Goal: Entertainment & Leisure: Browse casually

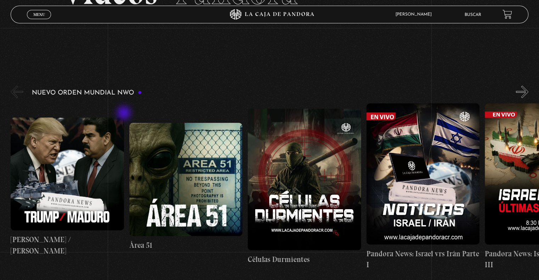
scroll to position [71, 0]
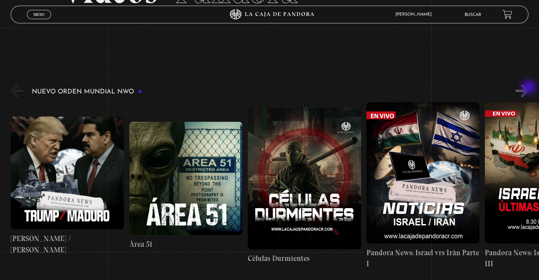
click at [529, 88] on button "»" at bounding box center [522, 91] width 12 height 12
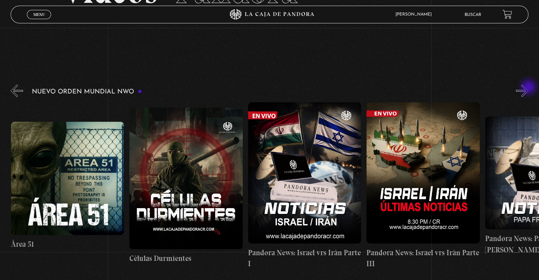
click at [529, 88] on button "»" at bounding box center [522, 91] width 12 height 12
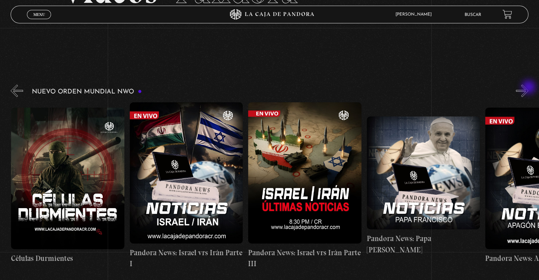
scroll to position [0, 237]
click at [529, 88] on button "»" at bounding box center [522, 91] width 12 height 12
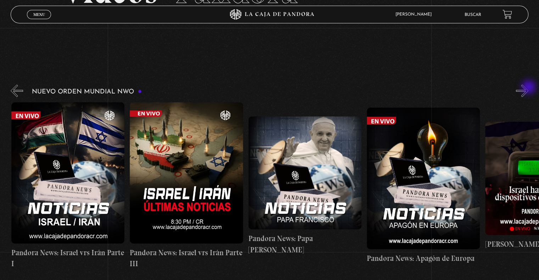
scroll to position [0, 356]
click at [529, 88] on button "»" at bounding box center [522, 91] width 12 height 12
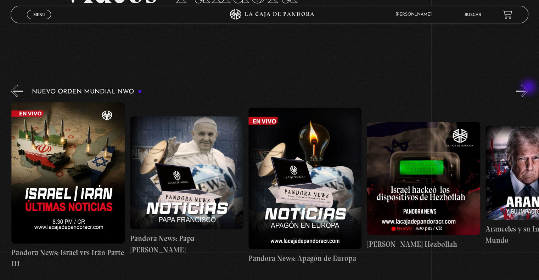
scroll to position [0, 474]
click at [529, 88] on button "»" at bounding box center [522, 91] width 12 height 12
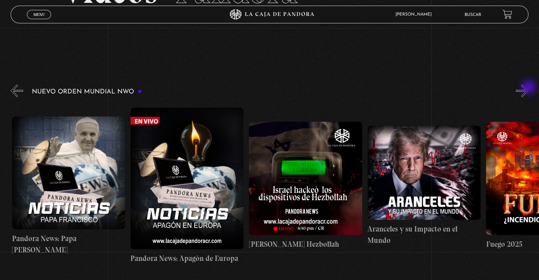
scroll to position [0, 593]
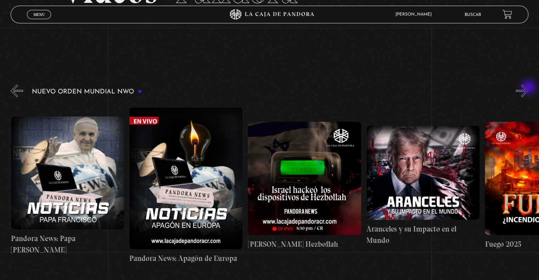
click at [529, 88] on button "»" at bounding box center [522, 91] width 12 height 12
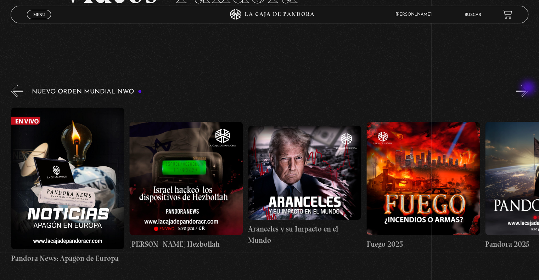
click at [529, 89] on button "»" at bounding box center [522, 91] width 12 height 12
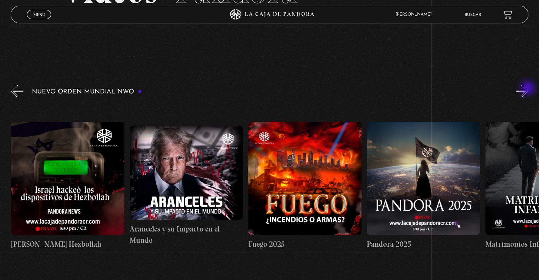
click at [529, 89] on button "»" at bounding box center [522, 91] width 12 height 12
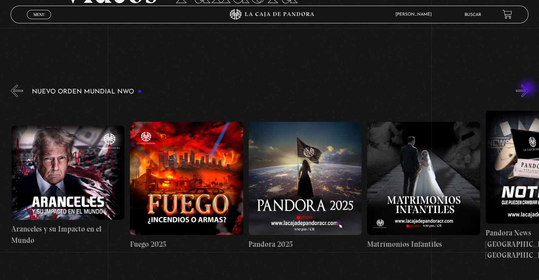
scroll to position [0, 948]
click at [529, 89] on button "»" at bounding box center [522, 91] width 12 height 12
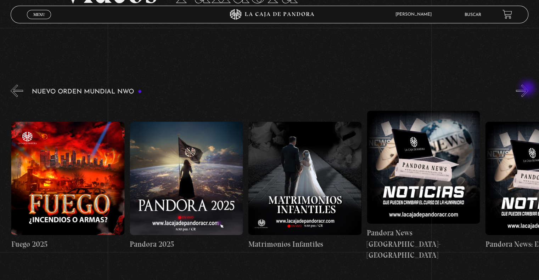
scroll to position [0, 1067]
click at [529, 89] on button "»" at bounding box center [522, 91] width 12 height 12
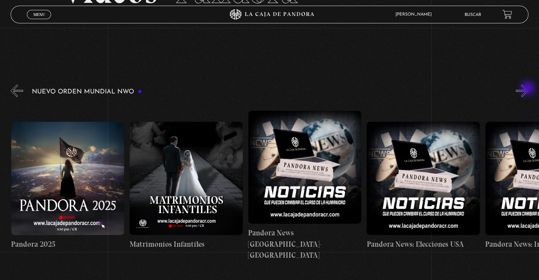
scroll to position [0, 1185]
click at [529, 89] on button "»" at bounding box center [522, 91] width 12 height 12
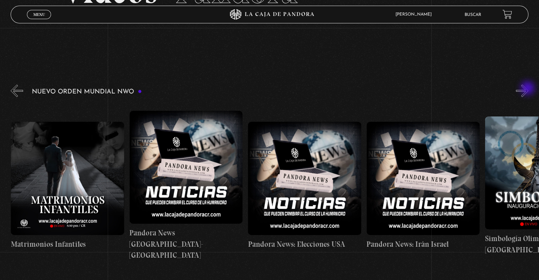
click at [528, 89] on button "»" at bounding box center [522, 91] width 12 height 12
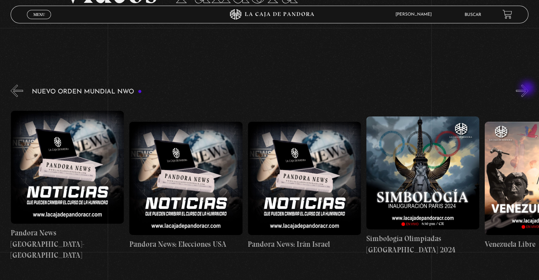
click at [528, 89] on button "»" at bounding box center [522, 91] width 12 height 12
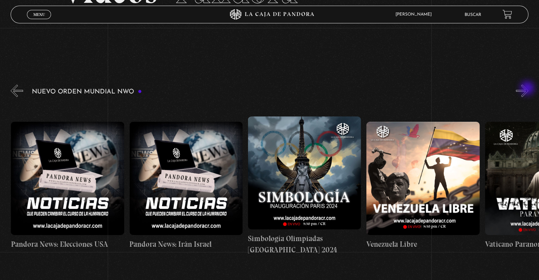
scroll to position [0, 1541]
click at [16, 91] on button "«" at bounding box center [17, 91] width 12 height 12
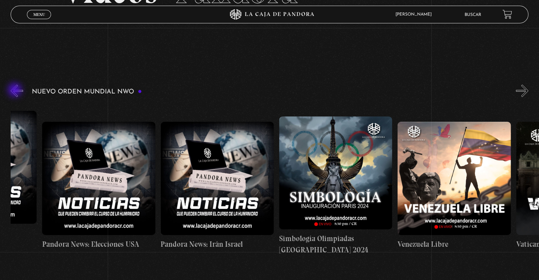
click at [16, 91] on button "«" at bounding box center [17, 91] width 12 height 12
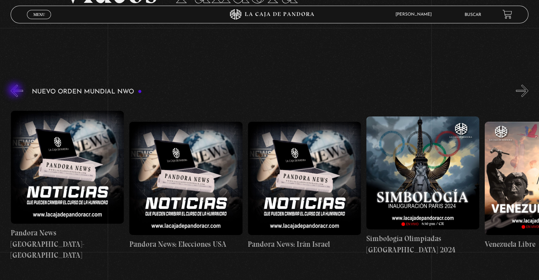
click at [16, 91] on button "«" at bounding box center [17, 91] width 12 height 12
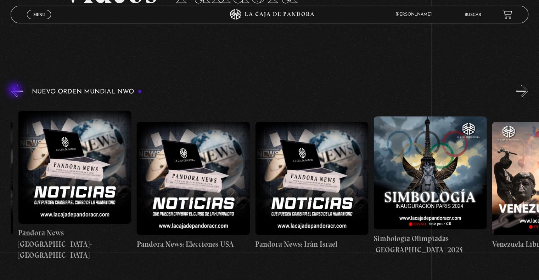
click at [16, 91] on button "«" at bounding box center [17, 91] width 12 height 12
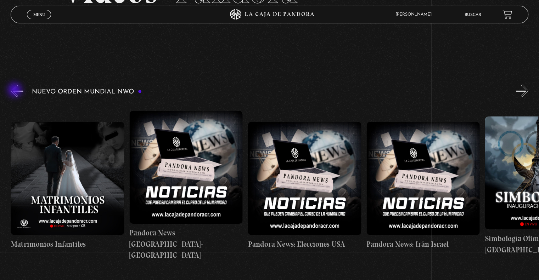
click at [16, 91] on button "«" at bounding box center [17, 91] width 12 height 12
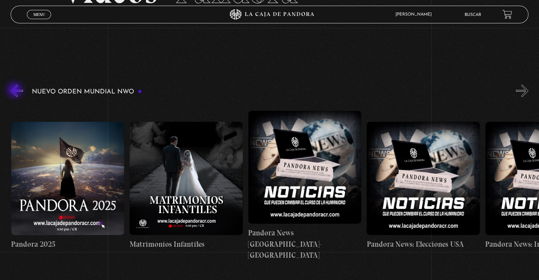
click at [16, 91] on button "«" at bounding box center [17, 91] width 12 height 12
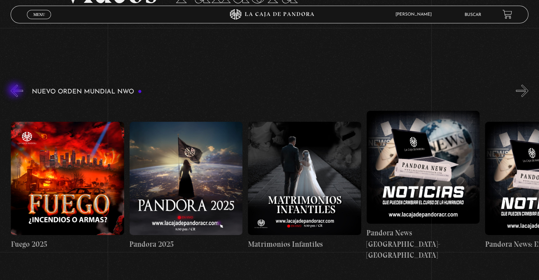
click at [16, 91] on button "«" at bounding box center [17, 91] width 12 height 12
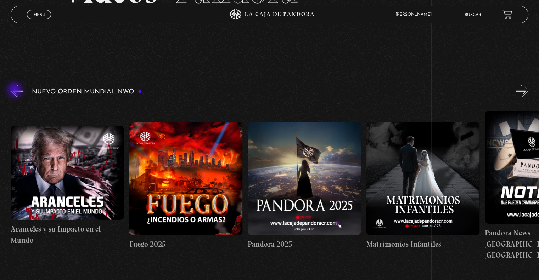
click at [16, 91] on button "«" at bounding box center [17, 91] width 12 height 12
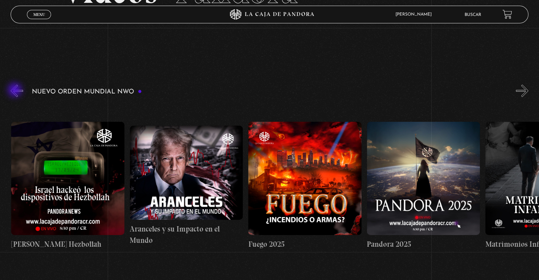
click at [16, 91] on button "«" at bounding box center [17, 91] width 12 height 12
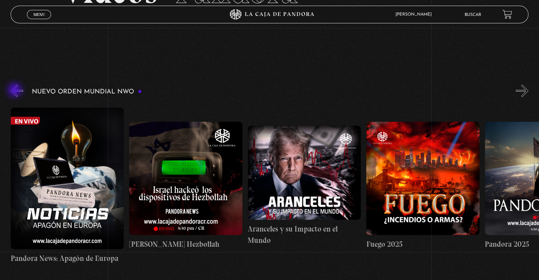
scroll to position [0, 711]
click at [16, 90] on button "«" at bounding box center [17, 91] width 12 height 12
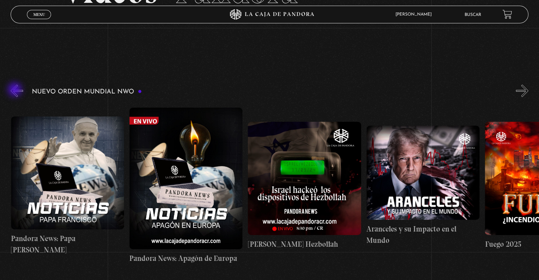
scroll to position [0, 593]
click at [16, 90] on button "«" at bounding box center [17, 91] width 12 height 12
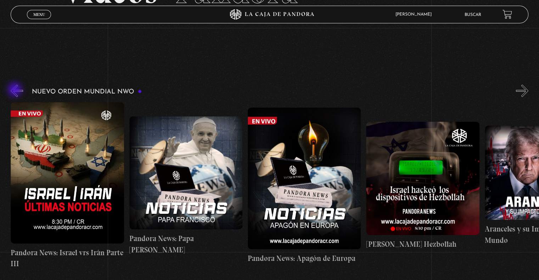
scroll to position [0, 474]
click at [45, 16] on link "Menu Cerrar" at bounding box center [39, 14] width 24 height 9
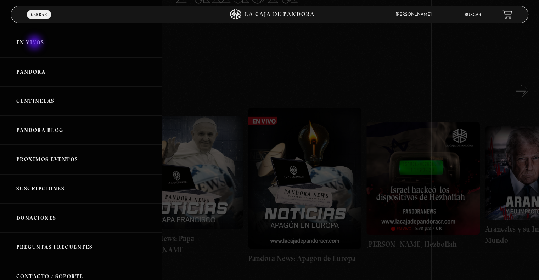
click at [34, 41] on link "En vivos" at bounding box center [81, 42] width 162 height 29
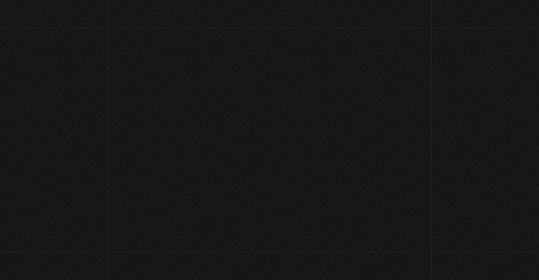
scroll to position [71, 0]
